Goal: Transaction & Acquisition: Purchase product/service

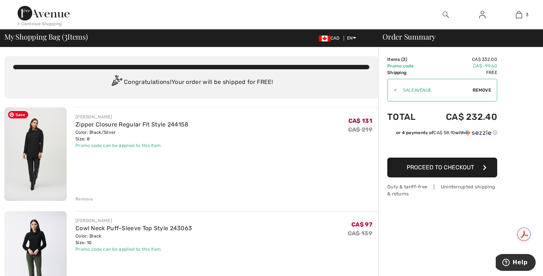
click at [33, 147] on img at bounding box center [35, 153] width 62 height 93
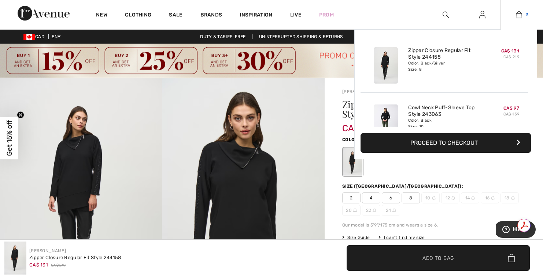
click at [520, 14] on img at bounding box center [519, 14] width 6 height 9
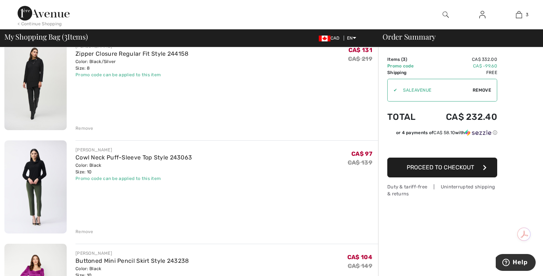
scroll to position [74, 0]
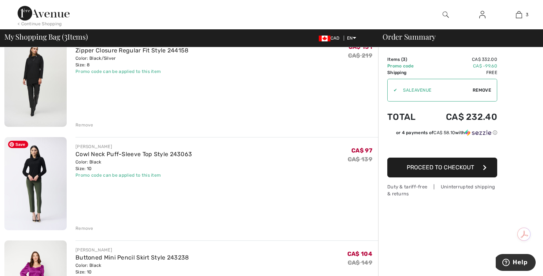
click at [41, 167] on img at bounding box center [35, 183] width 62 height 93
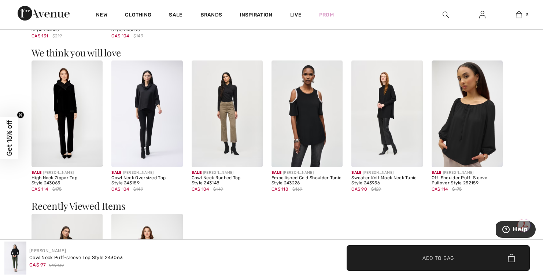
scroll to position [642, 0]
click at [225, 104] on img at bounding box center [227, 113] width 71 height 107
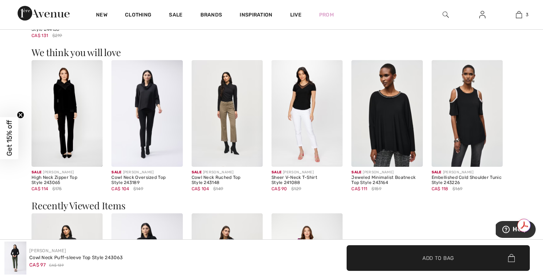
click at [22, 114] on circle "Close teaser" at bounding box center [20, 114] width 7 height 7
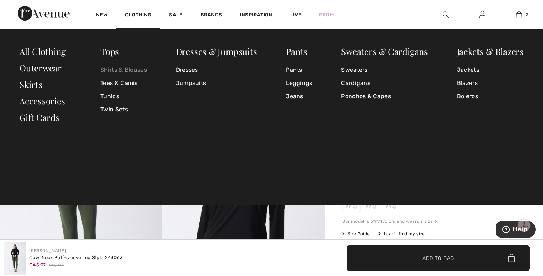
click at [129, 70] on link "Shirts & Blouses" at bounding box center [123, 69] width 47 height 13
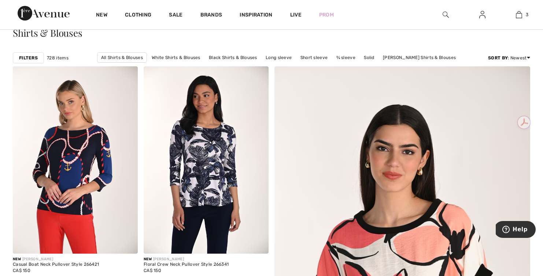
scroll to position [75, 0]
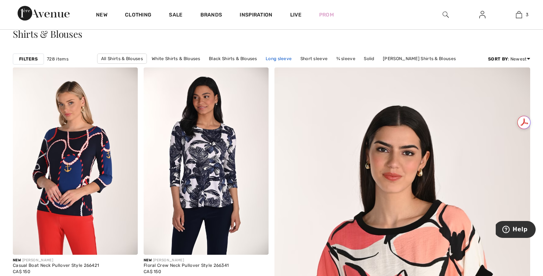
click at [278, 58] on link "Long sleeve" at bounding box center [278, 59] width 33 height 10
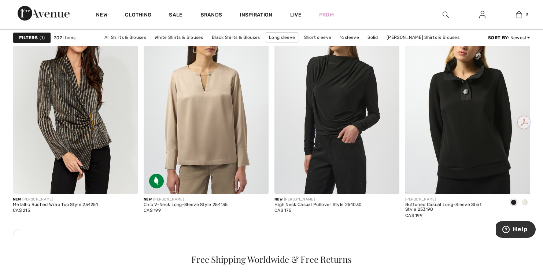
scroll to position [1607, 0]
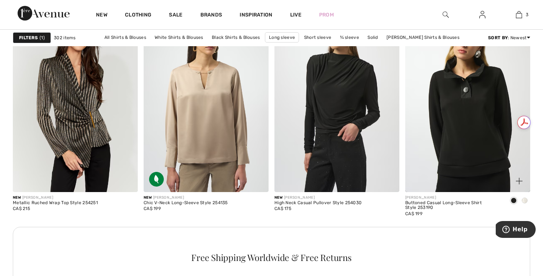
click at [523, 203] on span at bounding box center [525, 200] width 6 height 6
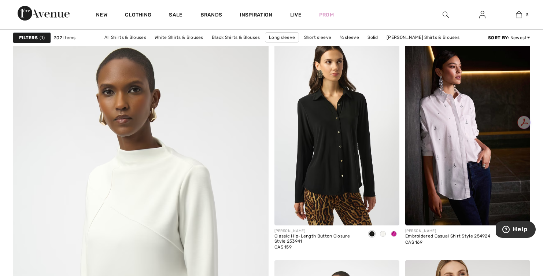
scroll to position [1883, 0]
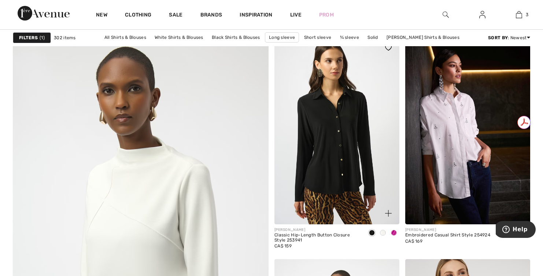
click at [383, 234] on span at bounding box center [383, 233] width 6 height 6
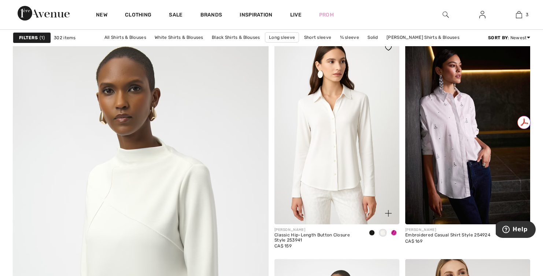
click at [395, 234] on span at bounding box center [394, 233] width 6 height 6
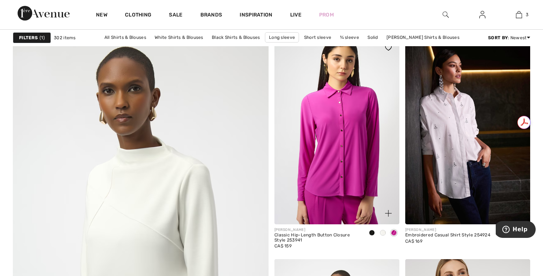
click at [372, 232] on span at bounding box center [372, 233] width 6 height 6
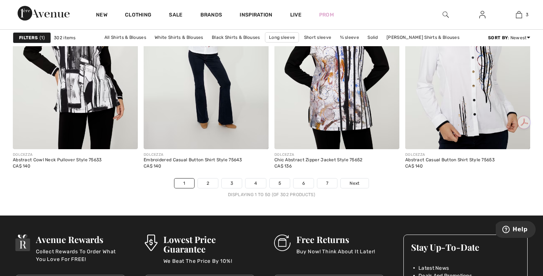
scroll to position [3394, 0]
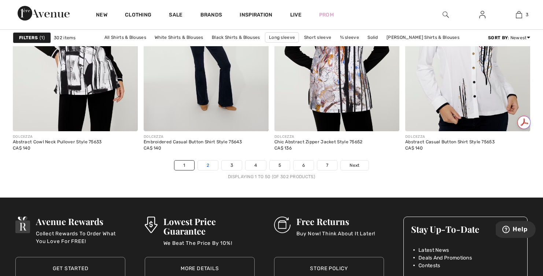
click at [204, 166] on link "2" at bounding box center [208, 165] width 20 height 10
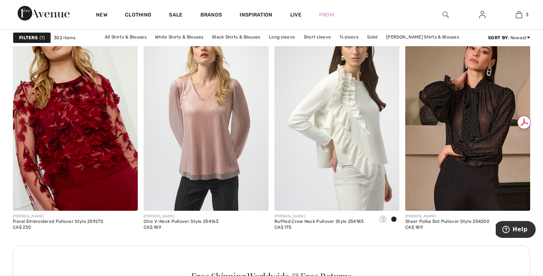
scroll to position [1588, 0]
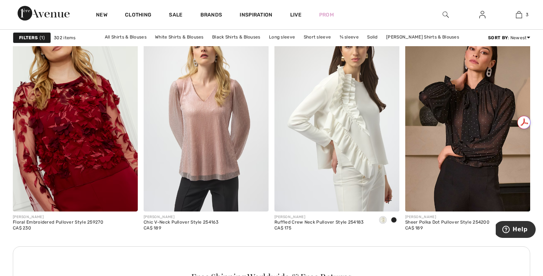
click at [395, 219] on span at bounding box center [394, 220] width 6 height 6
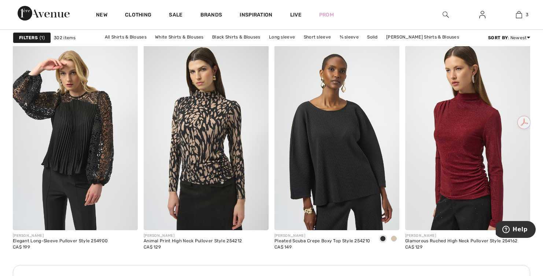
scroll to position [2549, 0]
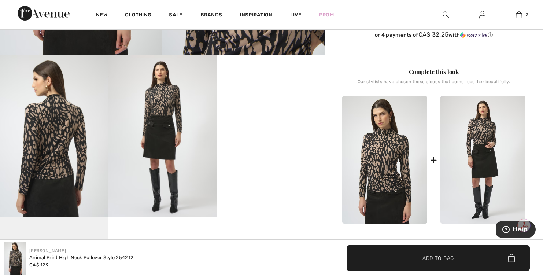
scroll to position [266, 0]
